Goal: Information Seeking & Learning: Understand process/instructions

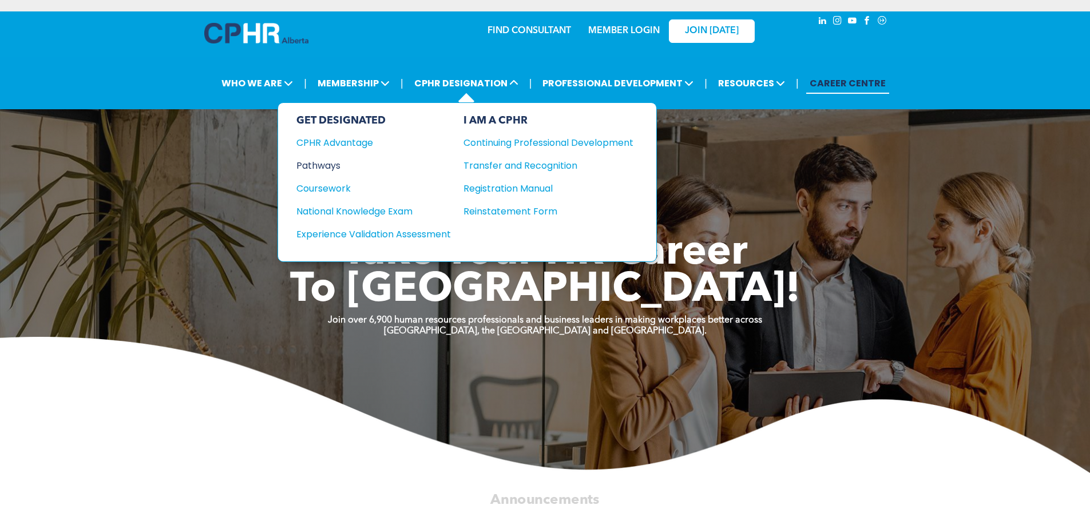
click at [337, 167] on div "Pathways" at bounding box center [366, 166] width 139 height 14
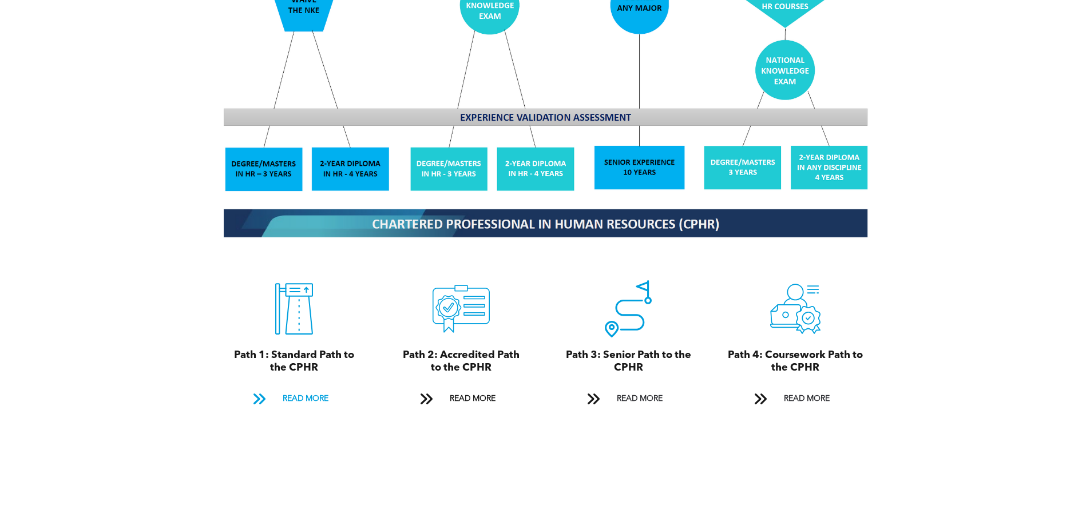
scroll to position [1145, 0]
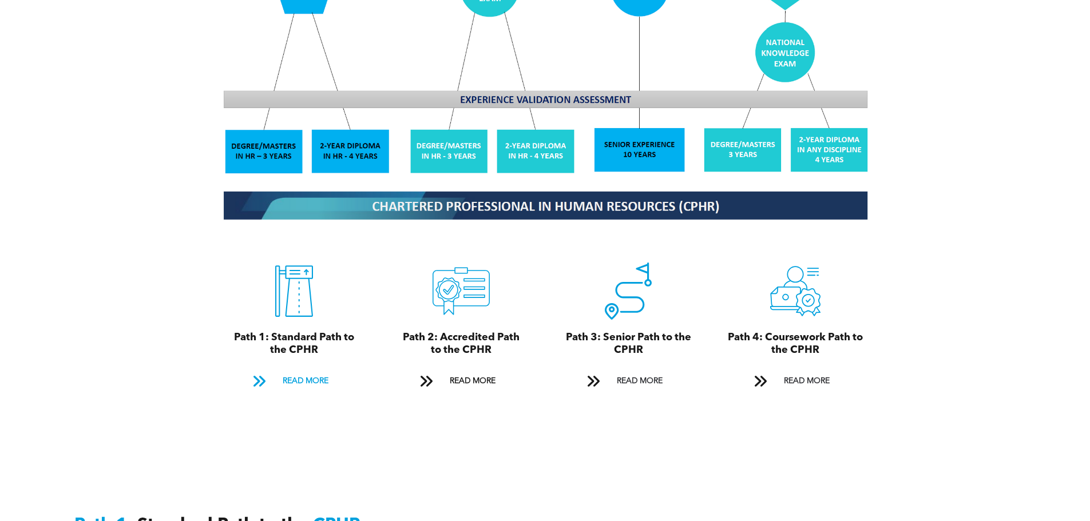
click at [262, 374] on span at bounding box center [259, 381] width 15 height 15
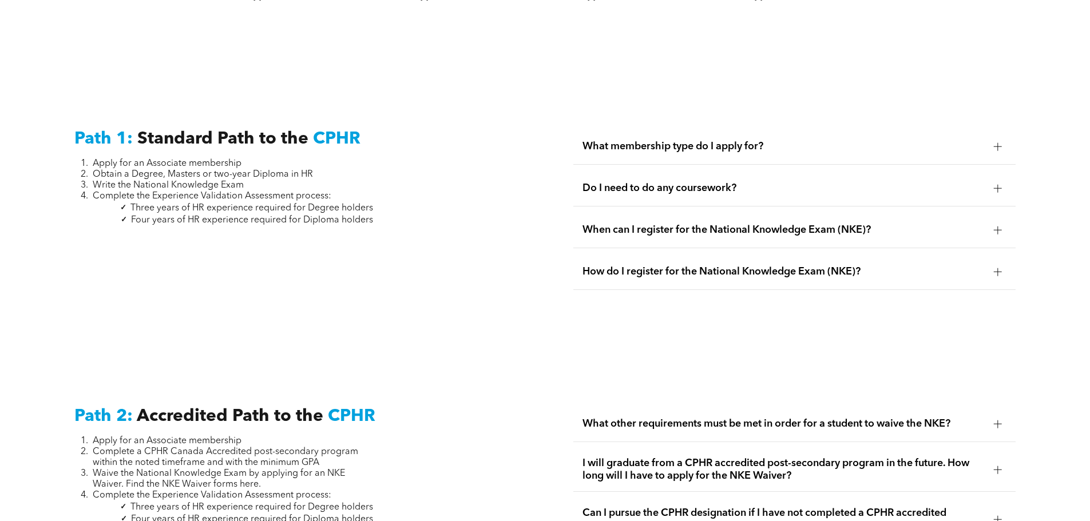
scroll to position [1594, 0]
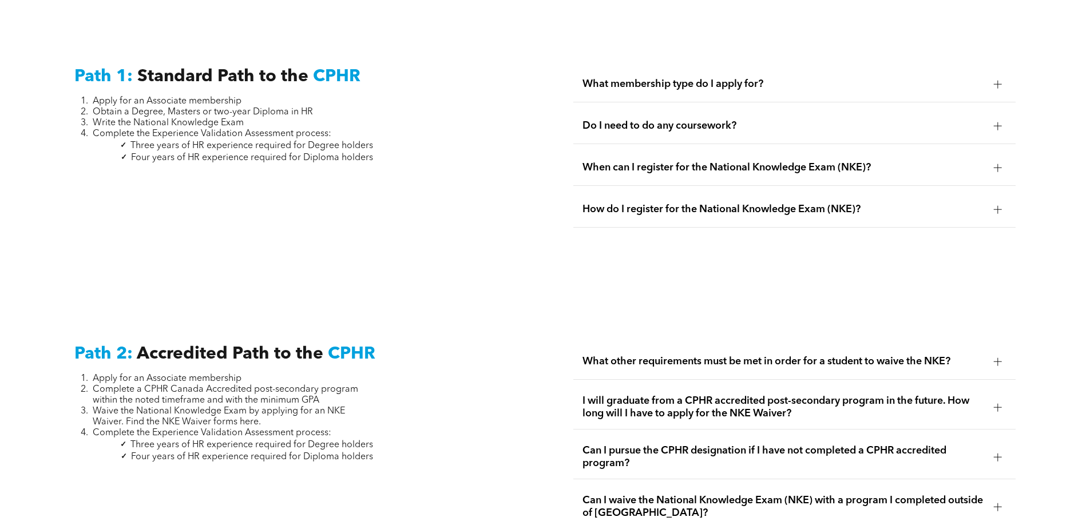
click at [928, 78] on span "What membership type do I apply for?" at bounding box center [784, 84] width 402 height 13
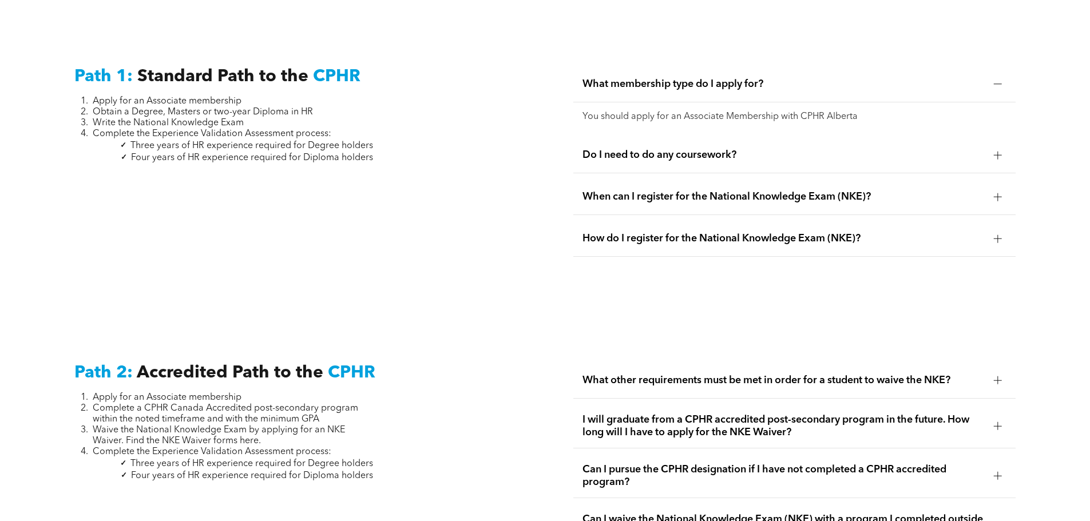
click at [931, 149] on span "Do I need to do any coursework?" at bounding box center [784, 155] width 402 height 13
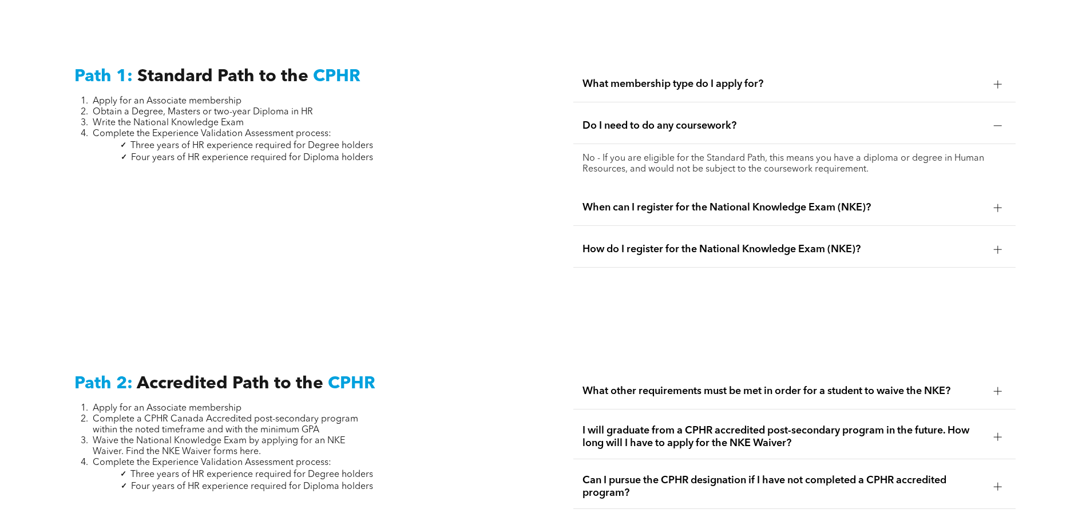
click at [710, 201] on span "When can I register for the National Knowledge Exam (NKE)?" at bounding box center [784, 207] width 402 height 13
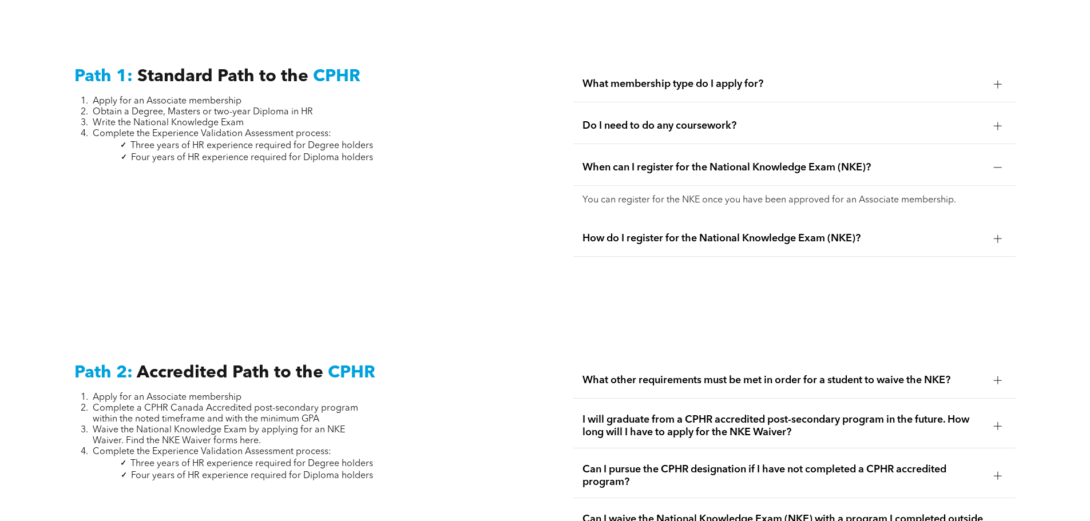
click at [797, 232] on span "How do I register for the National Knowledge Exam (NKE)?" at bounding box center [784, 238] width 402 height 13
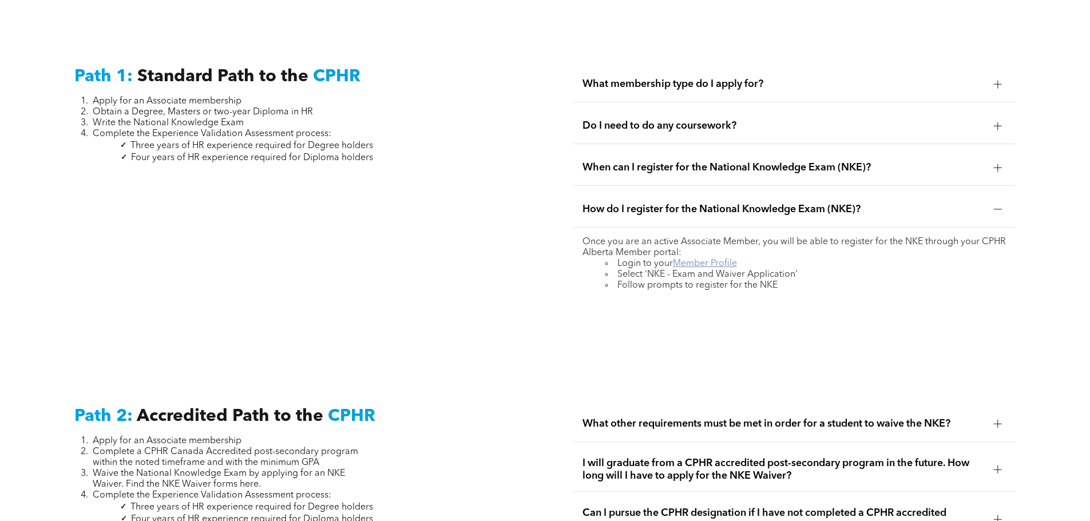
click at [720, 259] on link "Member Profile" at bounding box center [705, 263] width 64 height 9
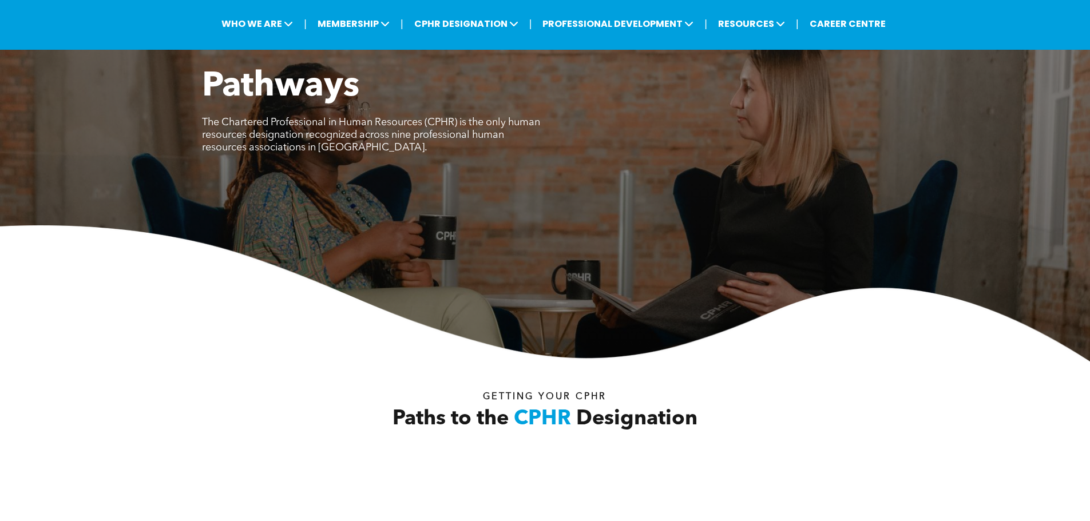
scroll to position [0, 0]
